Goal: Complete application form

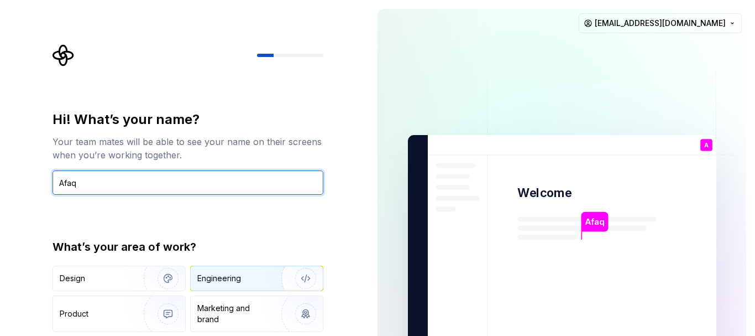
type input "Afaq"
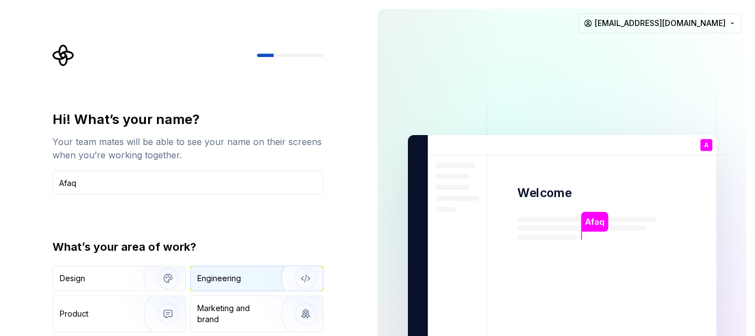
click at [246, 279] on div "Engineering" at bounding box center [241, 278] width 88 height 11
type button "Engineering"
click at [240, 125] on div "Hi! What’s your name?" at bounding box center [188, 120] width 271 height 18
click at [357, 238] on div "Hi! What’s your name? Your team mates will be able to see your name on their sc…" at bounding box center [184, 249] width 369 height 499
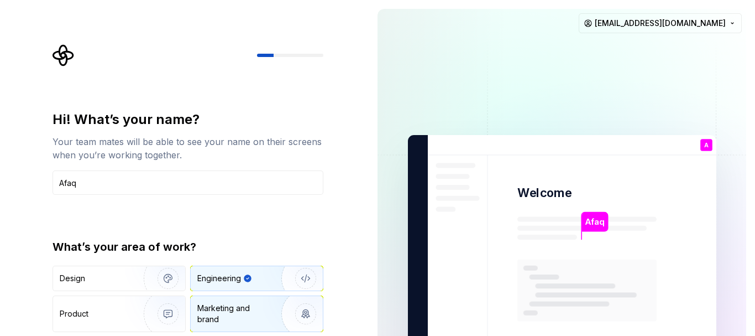
click at [262, 315] on div "Marketing and brand" at bounding box center [234, 313] width 75 height 22
click at [269, 272] on img "button" at bounding box center [298, 278] width 71 height 74
click at [338, 217] on div "Hi! What’s your name? Your team mates will be able to see your name on their sc…" at bounding box center [184, 249] width 369 height 499
click at [345, 205] on div "Hi! What’s your name? Your team mates will be able to see your name on their sc…" at bounding box center [184, 249] width 369 height 499
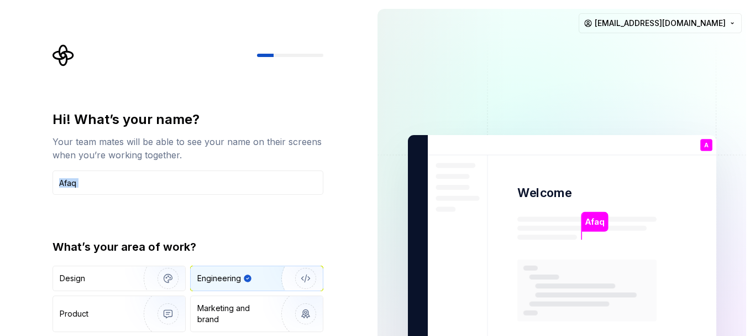
click at [345, 205] on div "Hi! What’s your name? Your team mates will be able to see your name on their sc…" at bounding box center [184, 249] width 369 height 499
click at [283, 62] on div at bounding box center [188, 55] width 271 height 22
click at [464, 126] on img at bounding box center [562, 249] width 448 height 523
click at [270, 282] on img "button" at bounding box center [298, 278] width 71 height 74
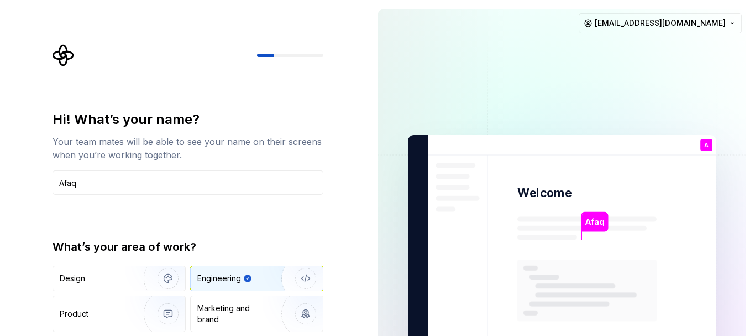
click at [270, 282] on img "button" at bounding box center [298, 278] width 71 height 74
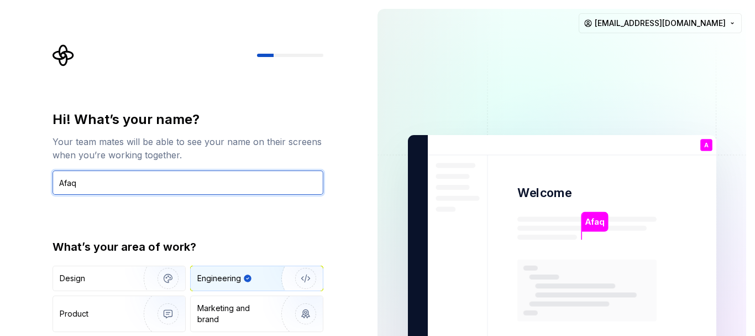
click at [155, 176] on input "Afaq" at bounding box center [188, 182] width 271 height 24
type input "Afaq"
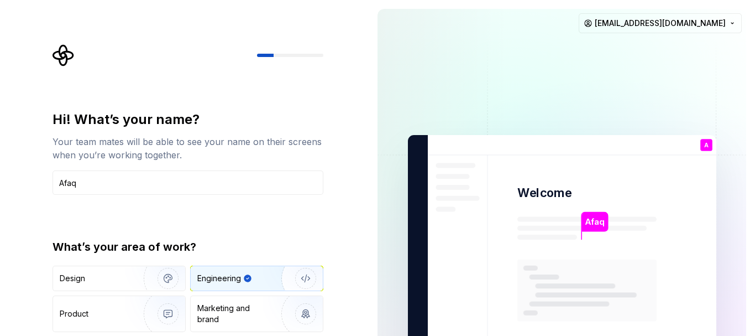
click at [591, 77] on img at bounding box center [562, 249] width 448 height 523
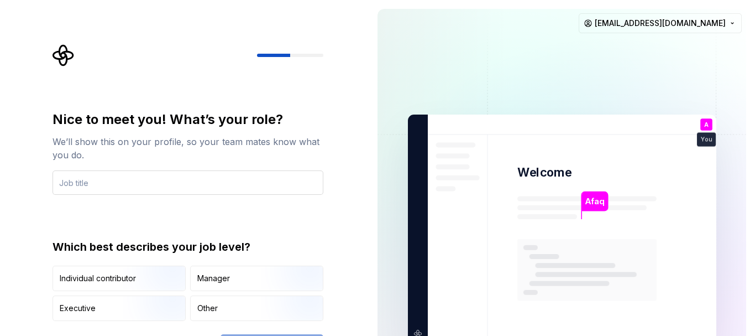
click at [190, 186] on input "text" at bounding box center [188, 182] width 271 height 24
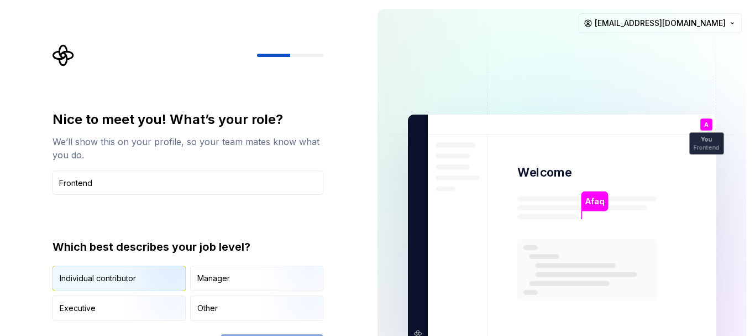
type input "Frontend"
click at [103, 270] on div "Individual contributor" at bounding box center [119, 278] width 132 height 24
type button "IndividualContributor"
click at [330, 219] on div "Nice to meet you! What’s your role? We’ll show this on your profile, so your te…" at bounding box center [191, 201] width 291 height 314
drag, startPoint x: 755, startPoint y: 35, endPoint x: 755, endPoint y: 211, distance: 176.4
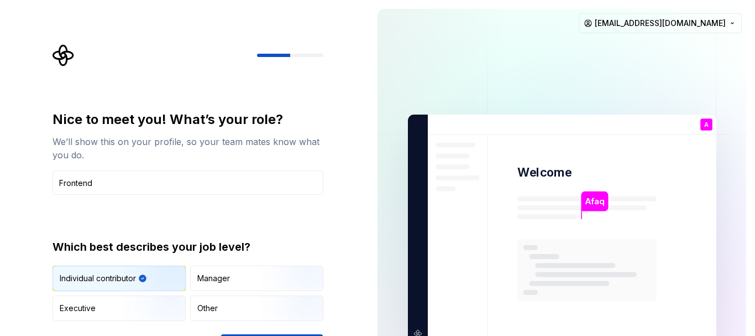
click at [755, 211] on div "Afaq Welcome A You Frontend T B +3 Thomas Brooke Jamie iam.afaq0101@gmail.com" at bounding box center [562, 229] width 387 height 458
click at [755, 262] on div "Afaq Welcome A You Frontend T B +3 Thomas Brooke Jamie iam.afaq0101@gmail.com" at bounding box center [562, 229] width 387 height 458
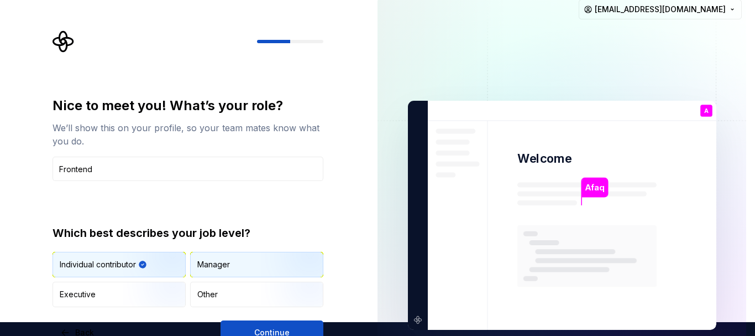
scroll to position [23, 0]
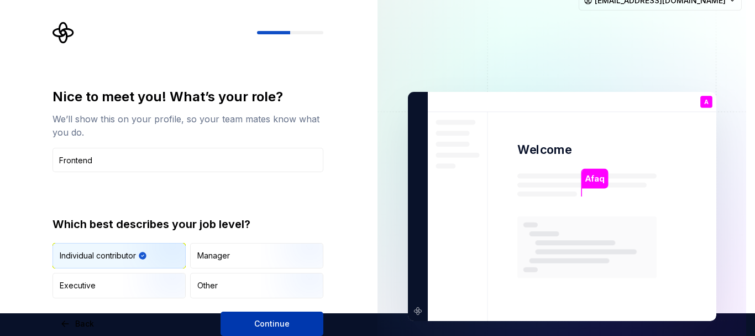
click at [275, 325] on span "Continue" at bounding box center [271, 323] width 35 height 11
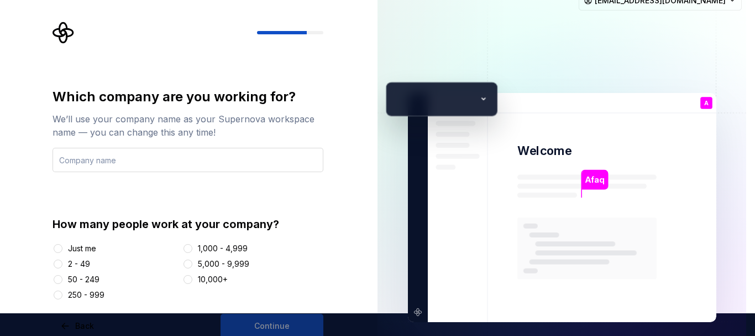
click at [120, 149] on input "text" at bounding box center [188, 160] width 271 height 24
type input "snaplify"
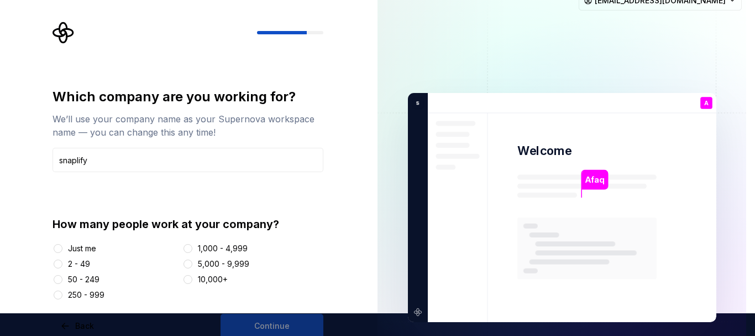
click at [80, 248] on div "Just me" at bounding box center [82, 248] width 28 height 11
click at [62, 248] on button "Just me" at bounding box center [58, 248] width 9 height 9
click at [284, 317] on button "Continue" at bounding box center [272, 326] width 103 height 24
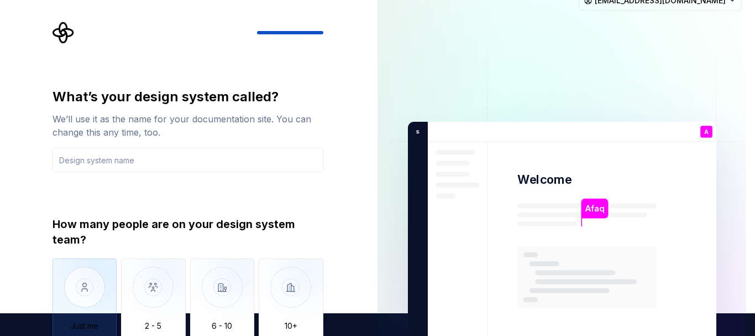
click at [84, 288] on img "button" at bounding box center [85, 295] width 65 height 74
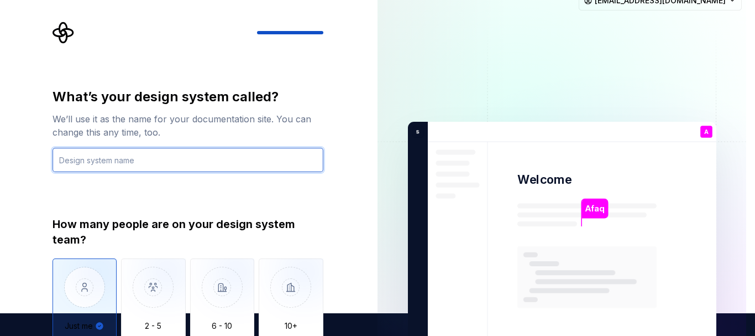
click at [181, 155] on input "text" at bounding box center [188, 160] width 271 height 24
type input "n"
type input "snaplify"
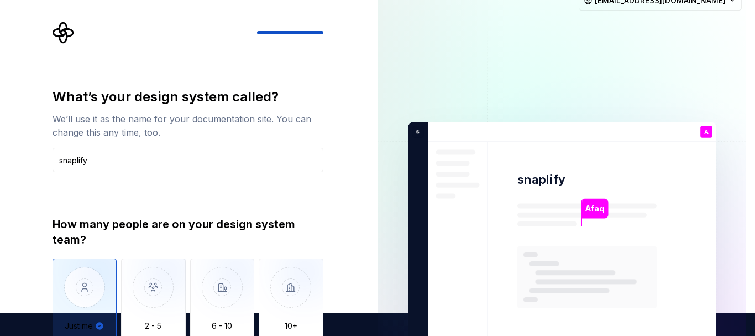
type button "Only one person"
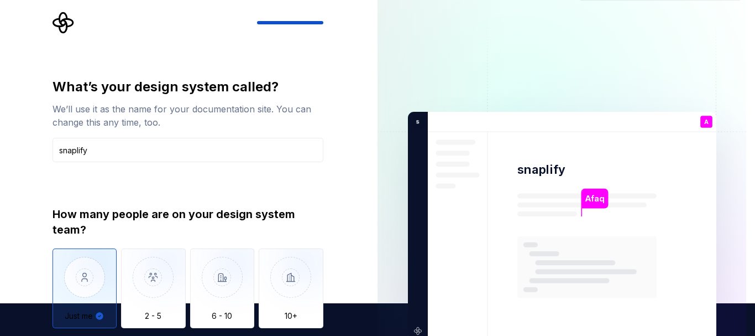
type button "on"
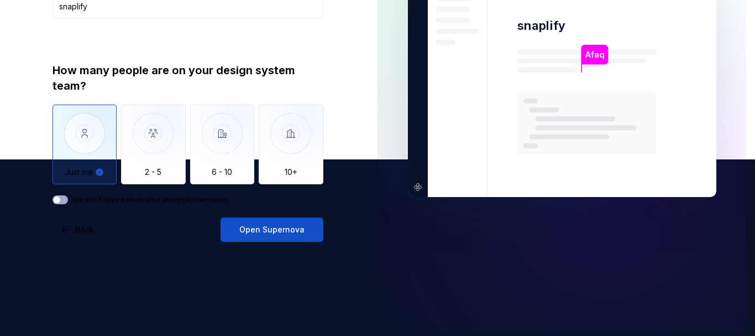
scroll to position [182, 0]
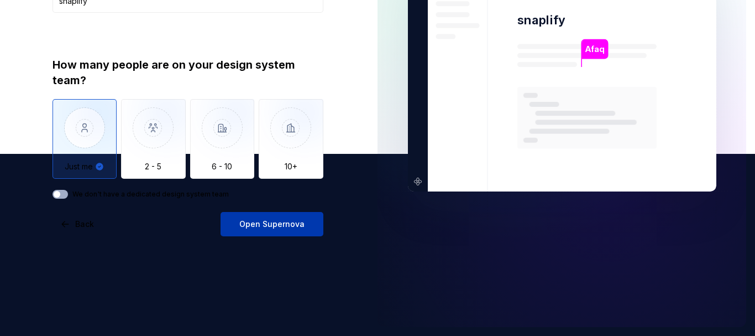
click at [273, 225] on span "Open Supernova" at bounding box center [271, 223] width 65 height 11
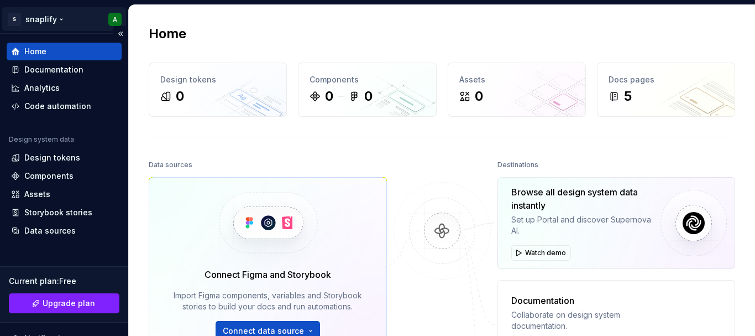
click at [112, 19] on html "S snaplify A Home Documentation Analytics Code automation Design system data De…" at bounding box center [377, 168] width 755 height 336
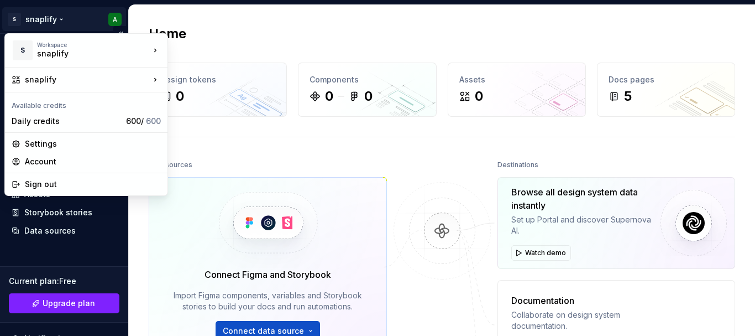
click at [112, 19] on html "S snaplify A Home Documentation Analytics Code automation Design system data De…" at bounding box center [377, 168] width 755 height 336
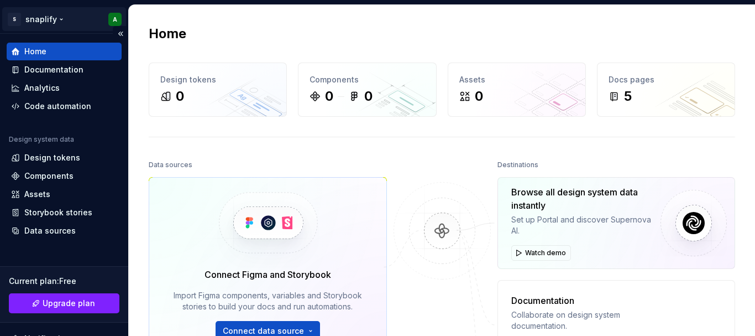
click at [112, 19] on html "S snaplify A Home Documentation Analytics Code automation Design system data De…" at bounding box center [377, 168] width 755 height 336
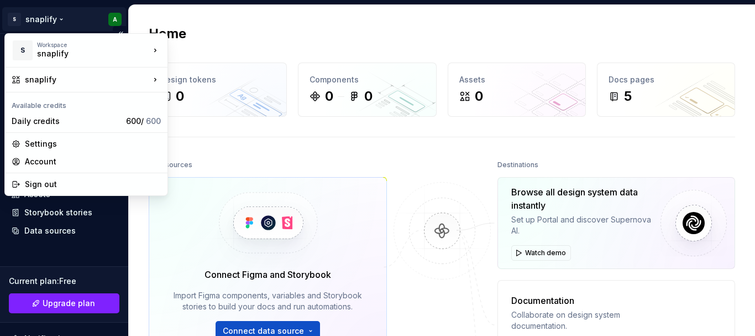
click at [112, 19] on html "S snaplify A Home Documentation Analytics Code automation Design system data De…" at bounding box center [377, 168] width 755 height 336
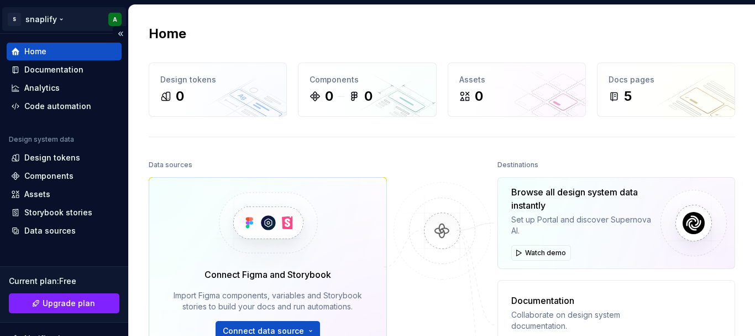
click at [112, 19] on html "S snaplify A Home Documentation Analytics Code automation Design system data De…" at bounding box center [377, 168] width 755 height 336
click at [45, 14] on html "S snaplify A Home Documentation Analytics Code automation Design system data De…" at bounding box center [377, 168] width 755 height 336
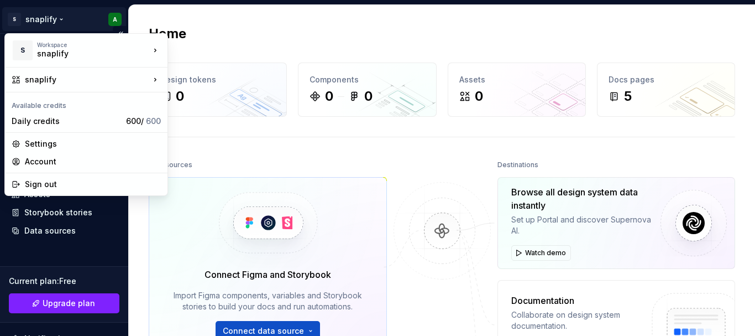
click at [45, 14] on html "S snaplify A Home Documentation Analytics Code automation Design system data De…" at bounding box center [377, 168] width 755 height 336
